Goal: Find specific page/section: Find specific page/section

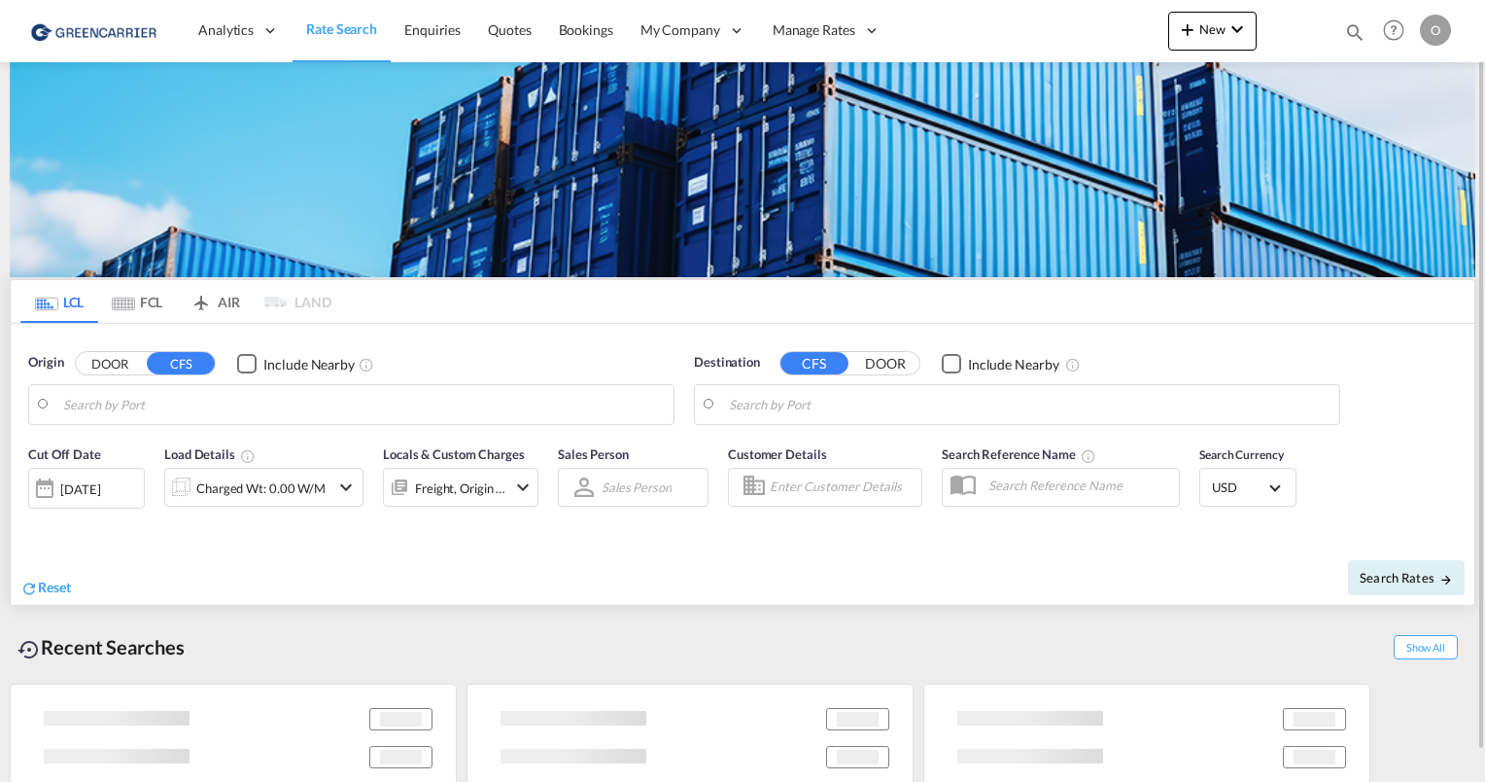
type input "CZ-70900, [GEOGRAPHIC_DATA]"
type input "[GEOGRAPHIC_DATA], [GEOGRAPHIC_DATA], USLAX"
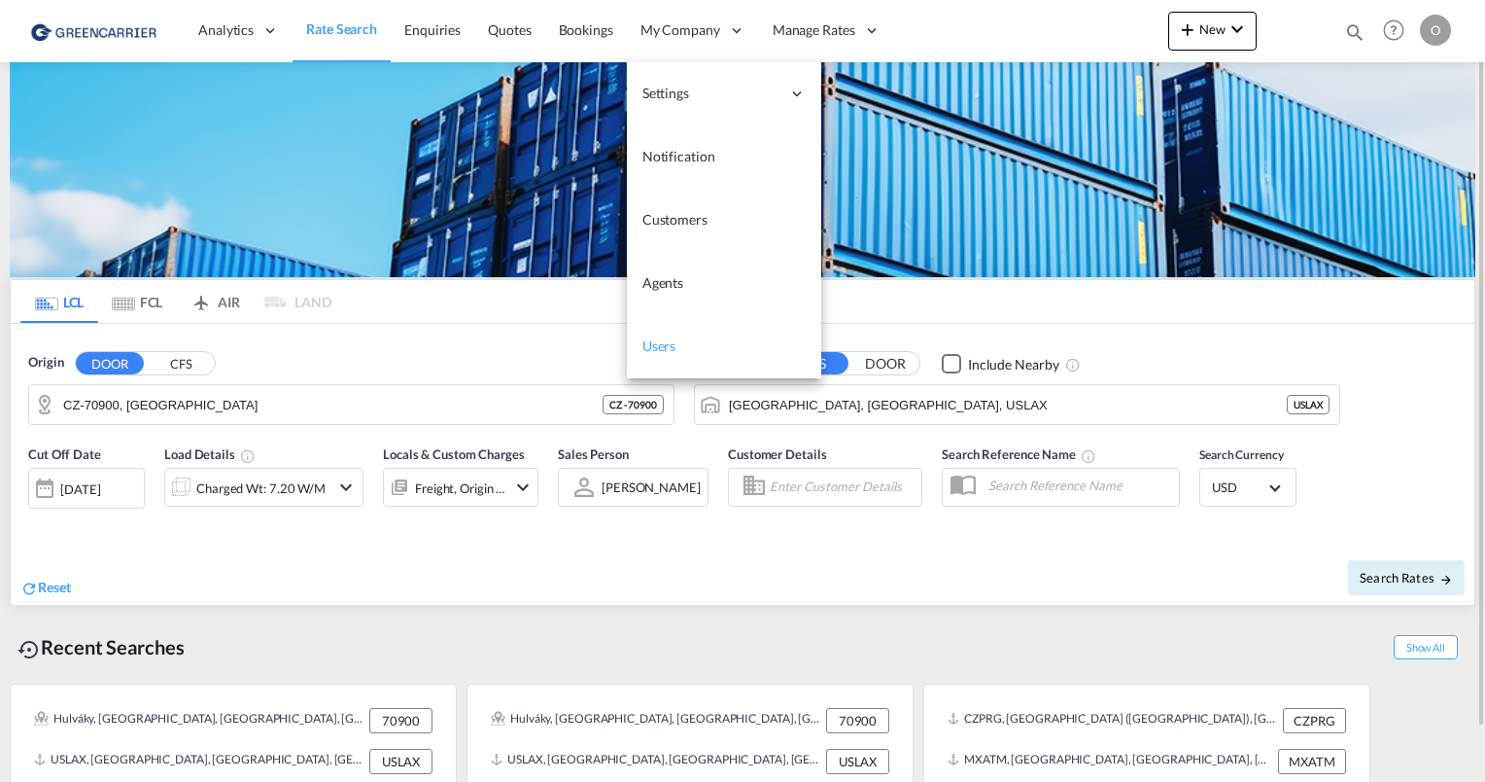
click at [661, 348] on span "Users" at bounding box center [660, 345] width 34 height 17
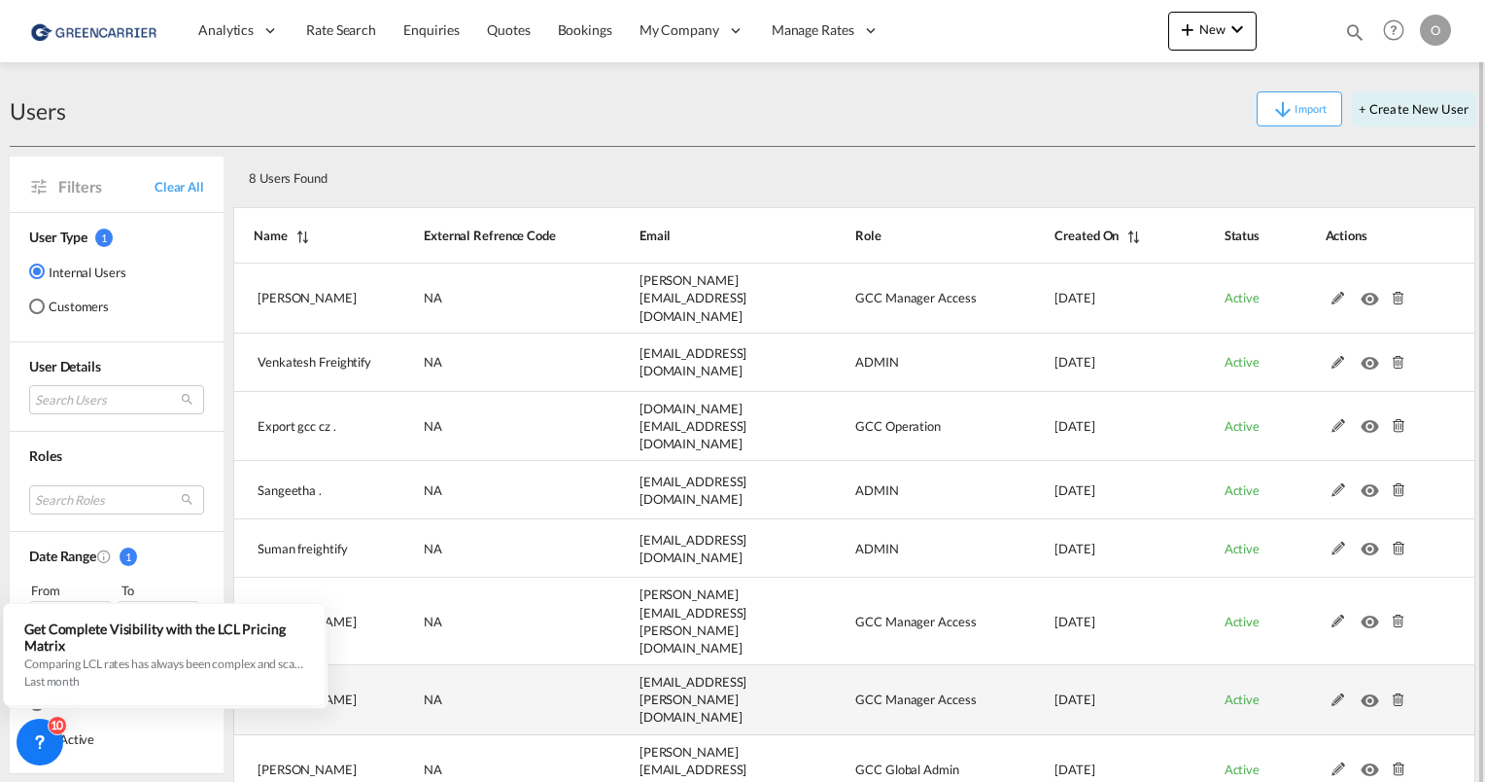
scroll to position [16, 0]
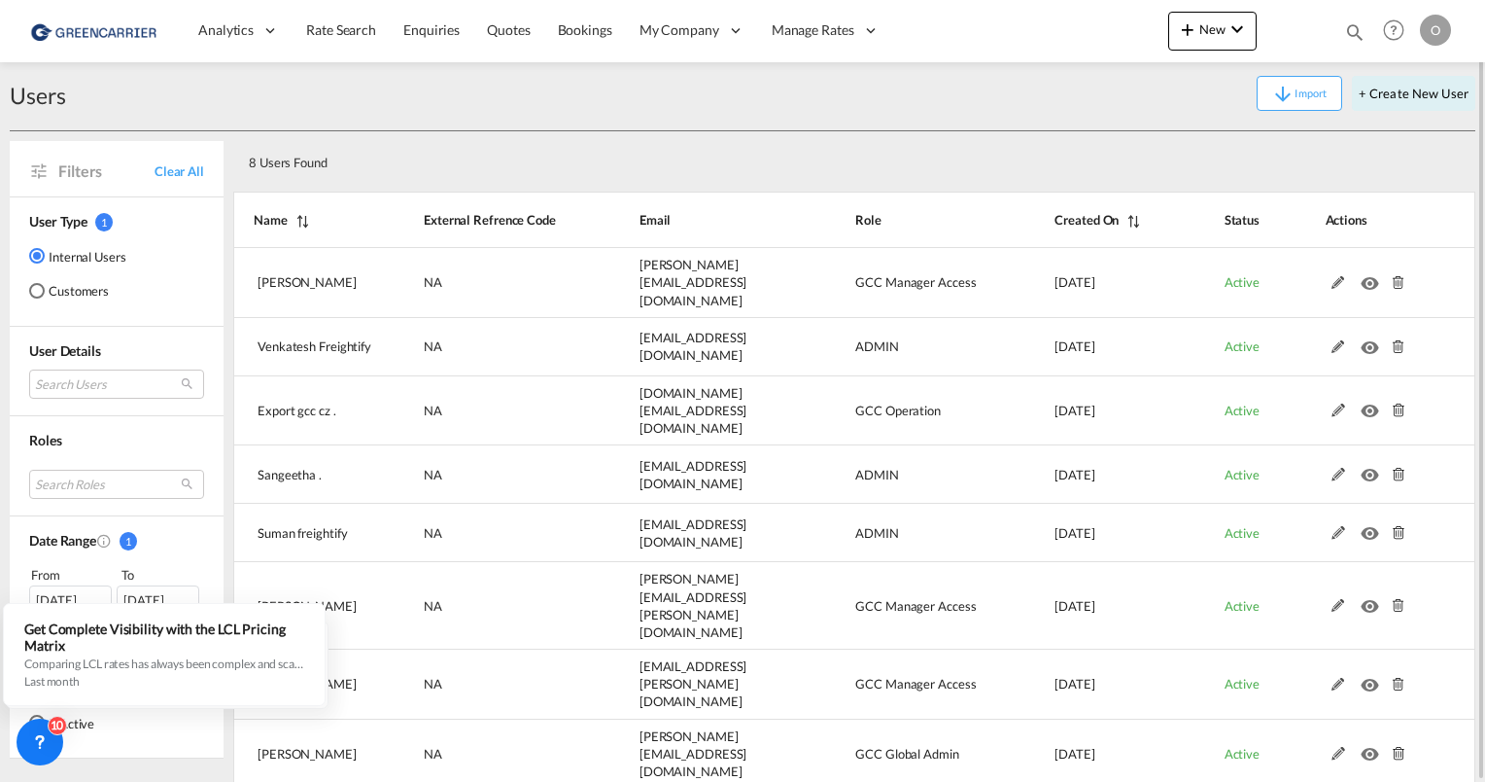
click at [89, 287] on md-radio-button "Customers" at bounding box center [77, 290] width 97 height 19
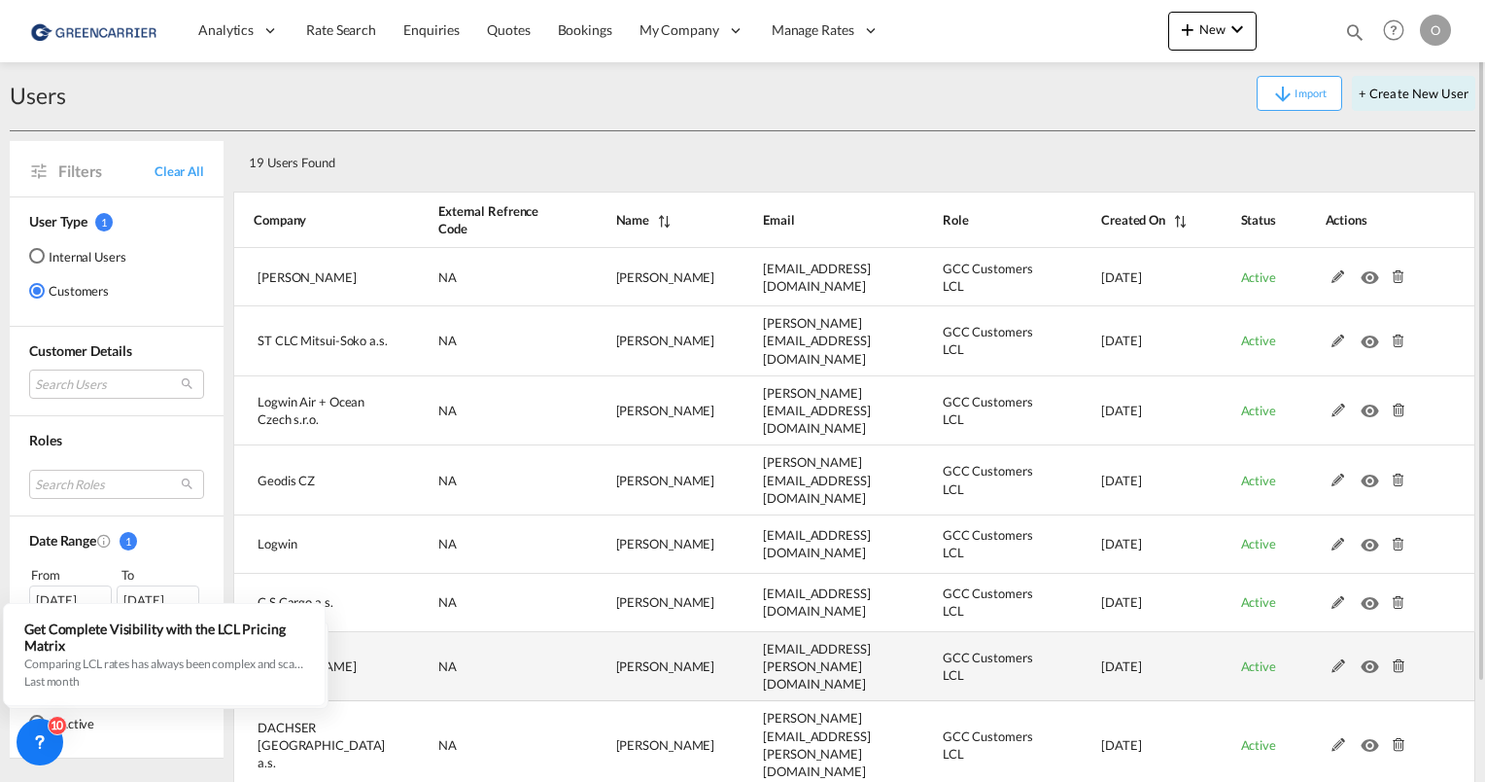
scroll to position [132, 0]
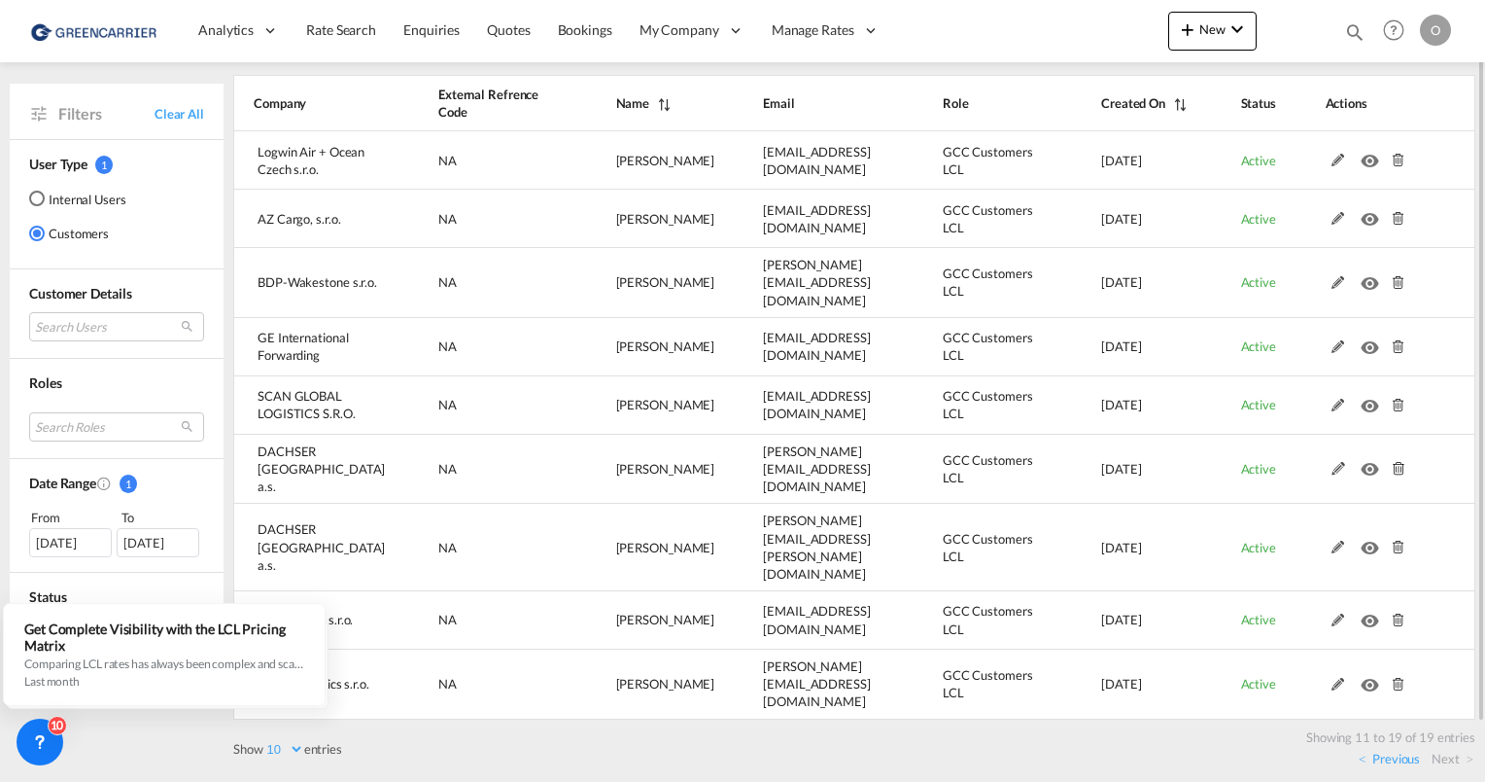
scroll to position [74, 0]
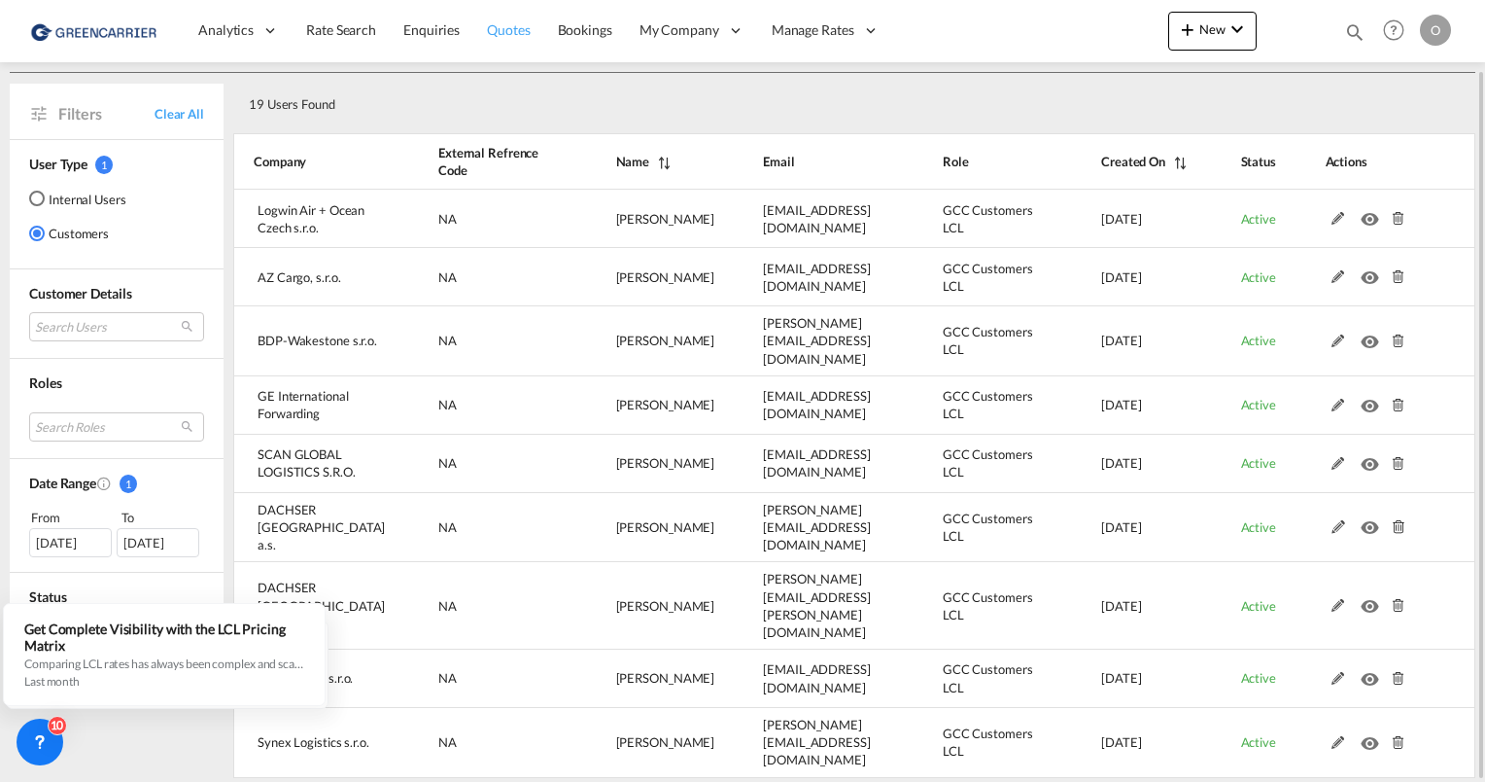
click at [513, 47] on link "Quotes" at bounding box center [508, 30] width 70 height 63
